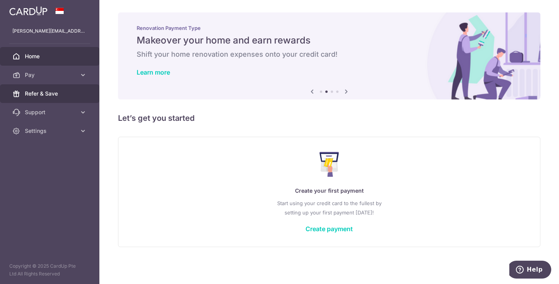
click at [68, 95] on span "Refer & Save" at bounding box center [50, 94] width 51 height 8
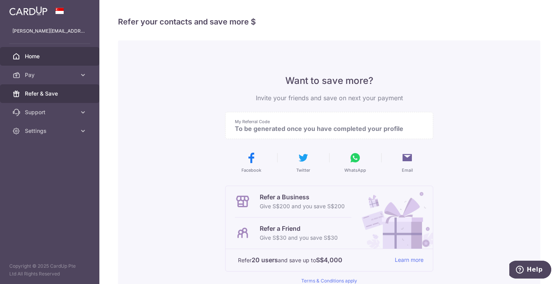
click at [64, 56] on span "Home" at bounding box center [50, 56] width 51 height 8
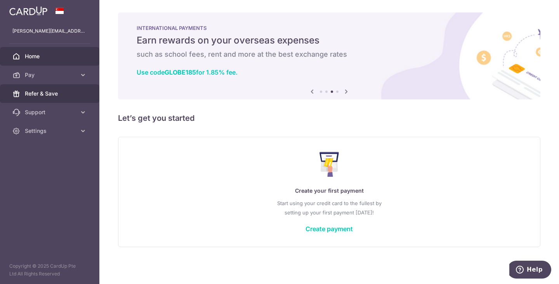
click at [42, 102] on link "Refer & Save" at bounding box center [49, 93] width 99 height 19
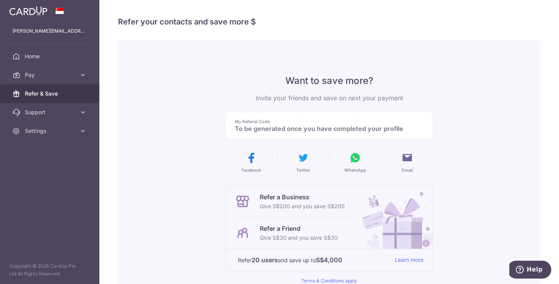
click at [331, 130] on p "To be generated once you have completed your profile" at bounding box center [326, 129] width 183 height 8
click at [41, 133] on span "Settings" at bounding box center [50, 131] width 51 height 8
click at [32, 149] on span "Account" at bounding box center [50, 150] width 51 height 8
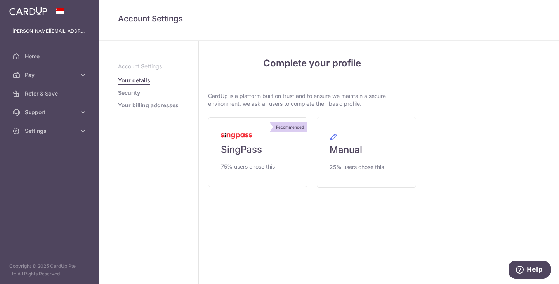
click at [125, 95] on link "Security" at bounding box center [129, 93] width 22 height 8
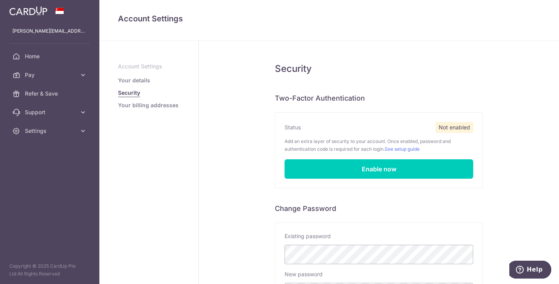
click at [120, 68] on p "Account Settings" at bounding box center [149, 67] width 62 height 8
click at [126, 78] on link "Your details" at bounding box center [134, 81] width 32 height 8
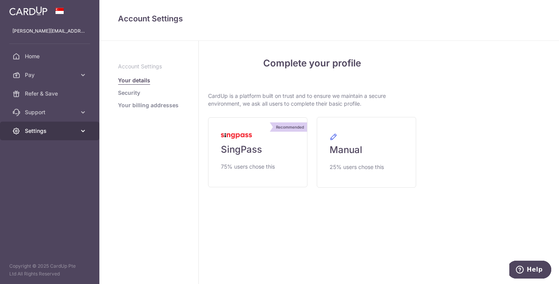
click at [88, 129] on link "Settings" at bounding box center [49, 131] width 99 height 19
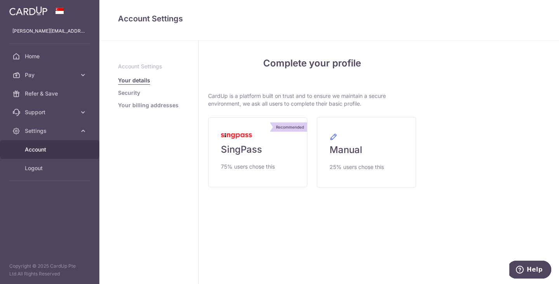
click at [121, 94] on link "Security" at bounding box center [129, 93] width 22 height 8
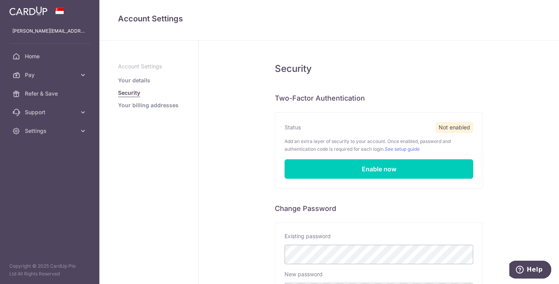
click at [122, 104] on link "Your billing addresses" at bounding box center [148, 105] width 61 height 8
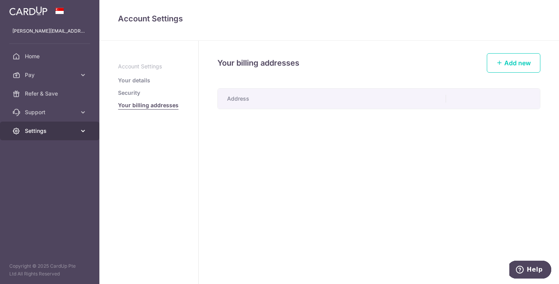
click at [24, 132] on link "Settings" at bounding box center [49, 131] width 99 height 19
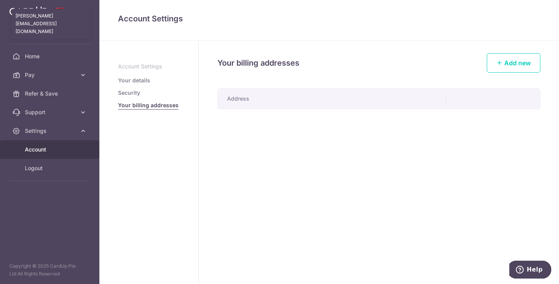
click at [41, 34] on p "sabrina.yangqinyin@gmail.com" at bounding box center [49, 31] width 75 height 8
click at [45, 28] on p "sabrina.yangqinyin@gmail.com" at bounding box center [49, 31] width 75 height 8
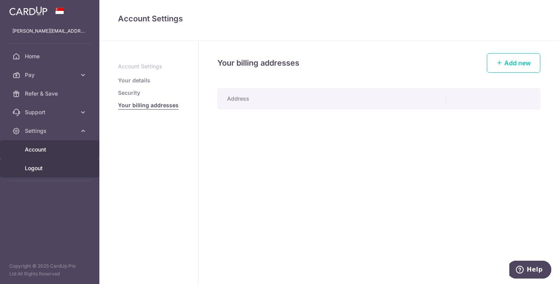
click at [42, 172] on link "Logout" at bounding box center [49, 168] width 99 height 19
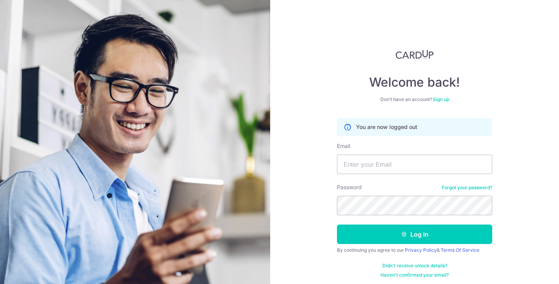
scroll to position [10, 0]
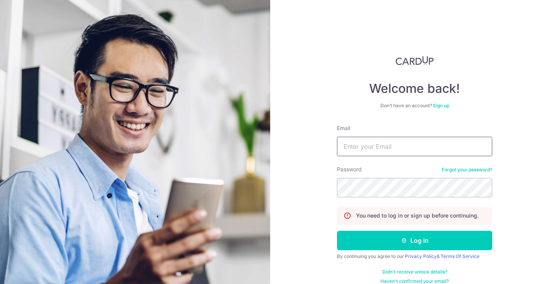
click at [423, 141] on input "Email" at bounding box center [414, 146] width 155 height 19
type input "[DOMAIN_NAME][EMAIL_ADDRESS][DOMAIN_NAME]"
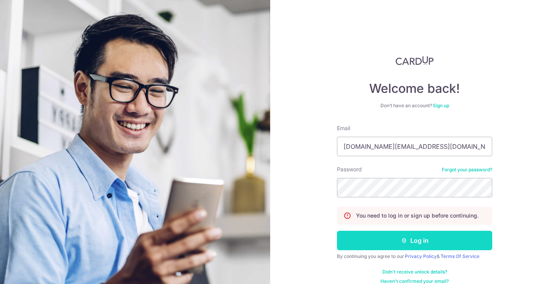
click at [409, 239] on button "Log in" at bounding box center [414, 240] width 155 height 19
